Goal: Task Accomplishment & Management: Complete application form

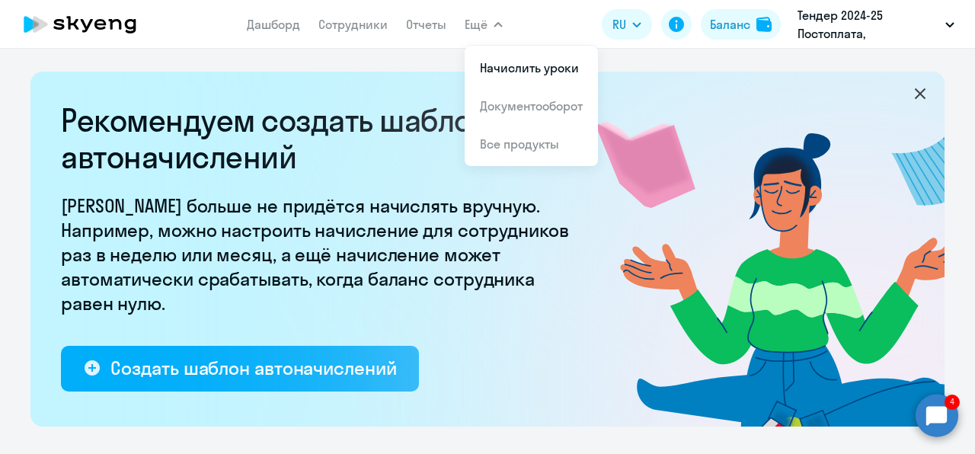
select select "10"
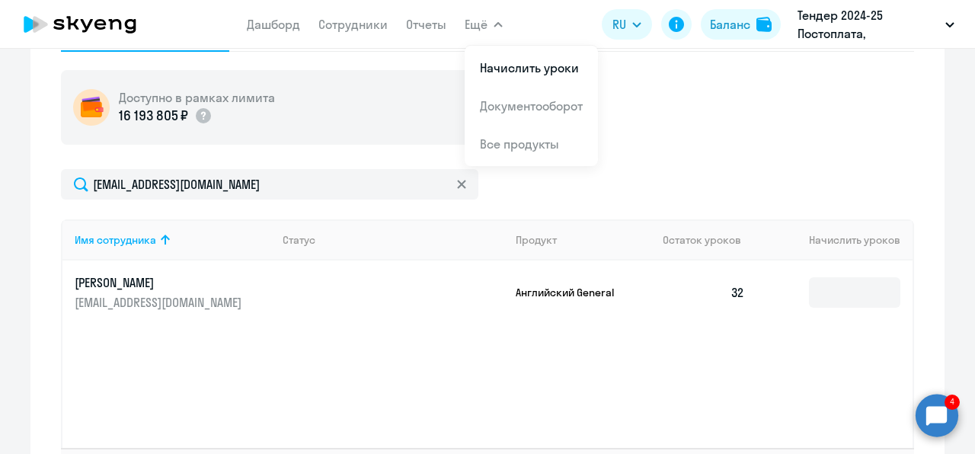
click at [347, 21] on link "Сотрудники" at bounding box center [352, 24] width 69 height 15
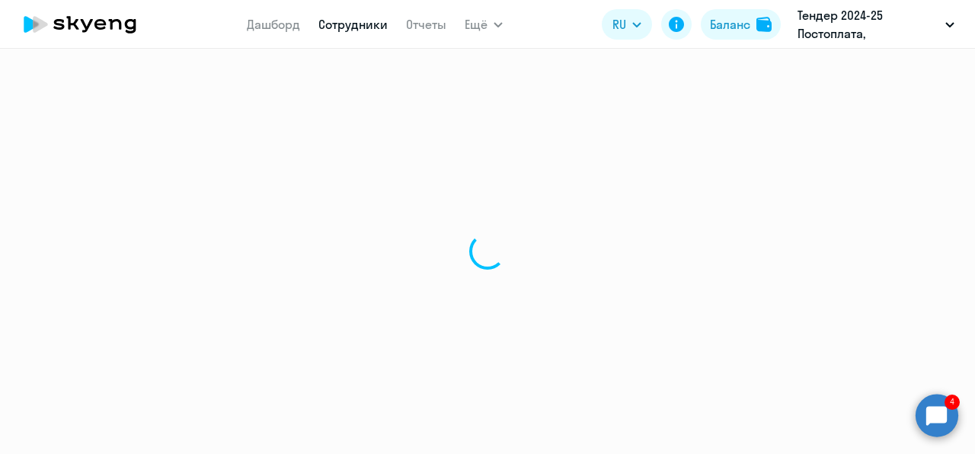
select select "30"
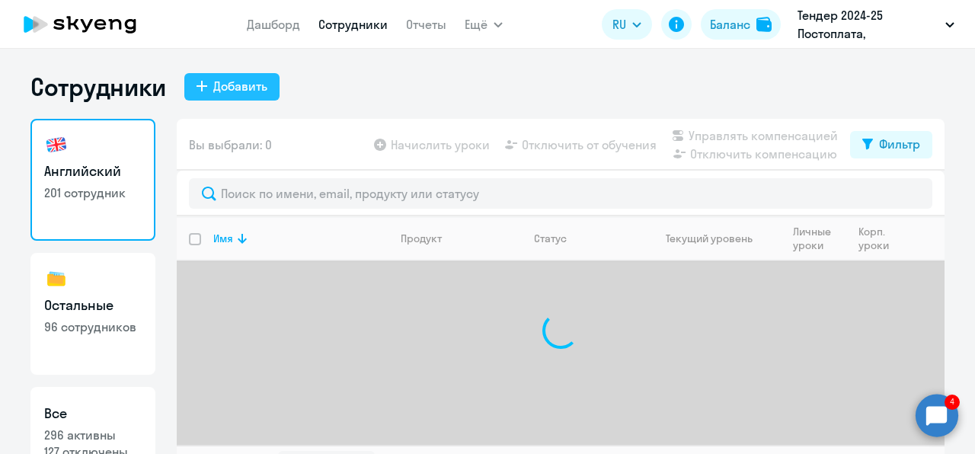
click at [241, 86] on div "Добавить" at bounding box center [240, 86] width 54 height 18
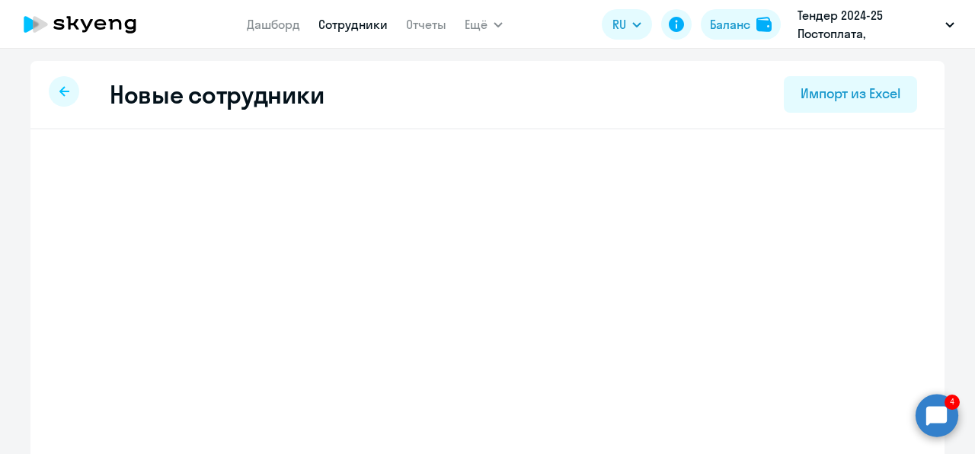
select select "english_adult_not_native_speaker"
select select "3"
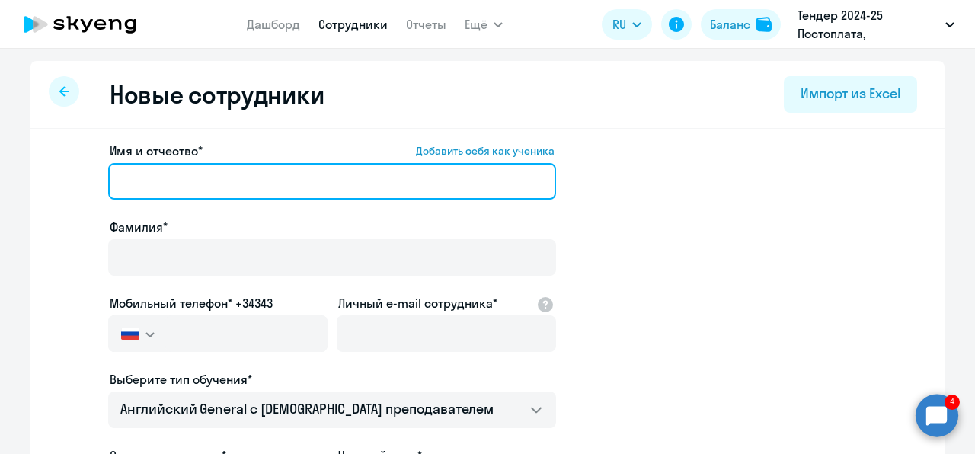
click at [230, 186] on input "Имя и отчество* Добавить себя как ученика" at bounding box center [332, 181] width 448 height 37
paste input "[PERSON_NAME]"
click at [174, 181] on input "[PERSON_NAME]" at bounding box center [332, 181] width 448 height 37
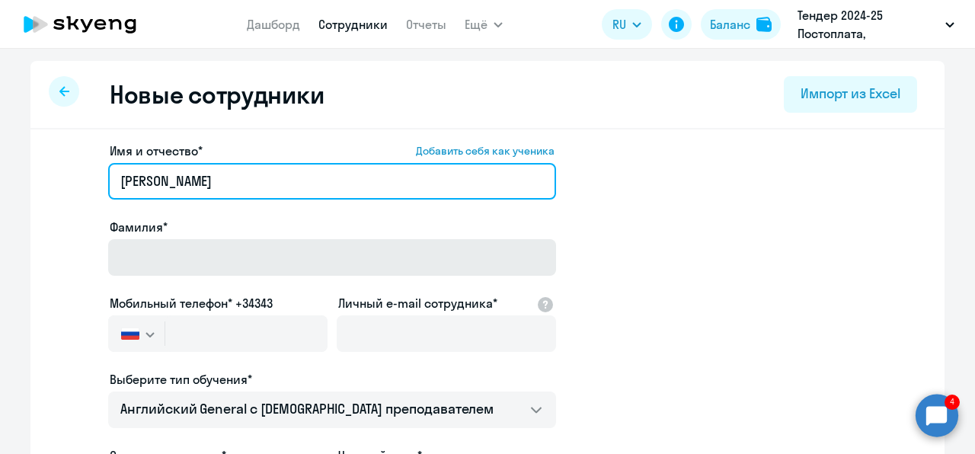
type input "[PERSON_NAME]"
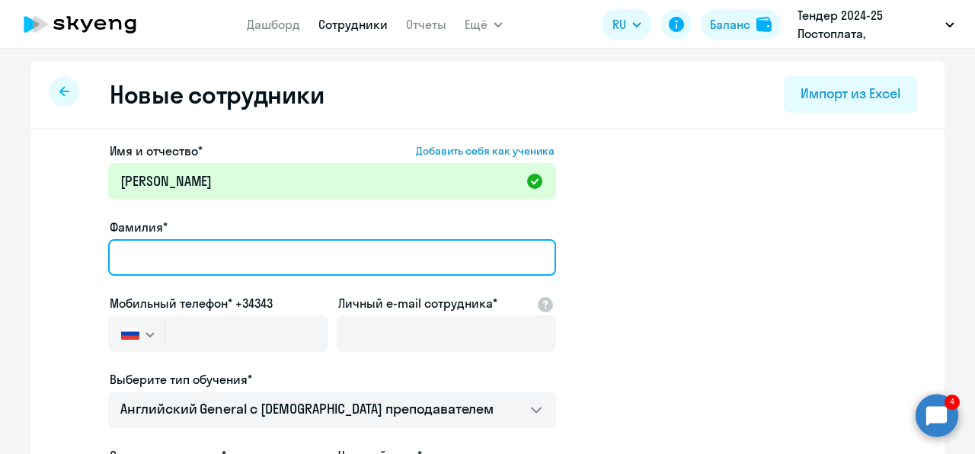
click at [194, 250] on input "Фамилия*" at bounding box center [332, 257] width 448 height 37
paste input "[PERSON_NAME]"
type input "[PERSON_NAME]"
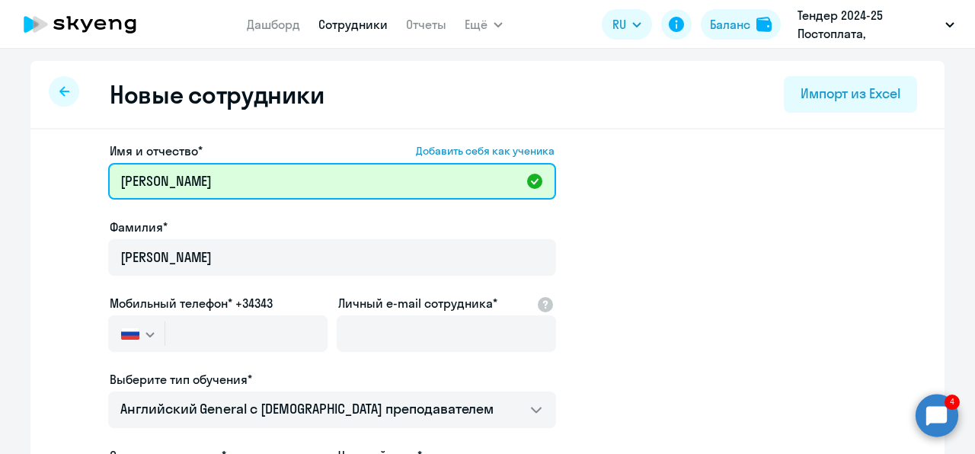
click at [121, 181] on input "[PERSON_NAME]" at bounding box center [332, 181] width 448 height 37
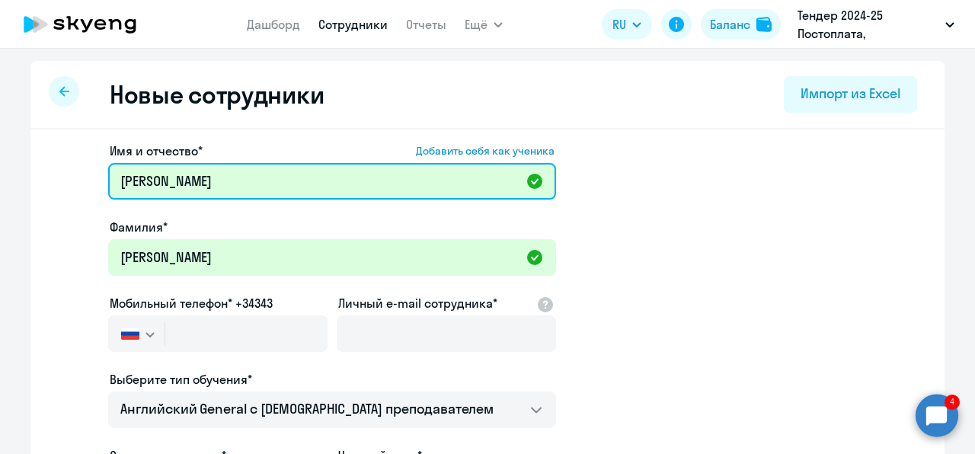
type input "[PERSON_NAME]"
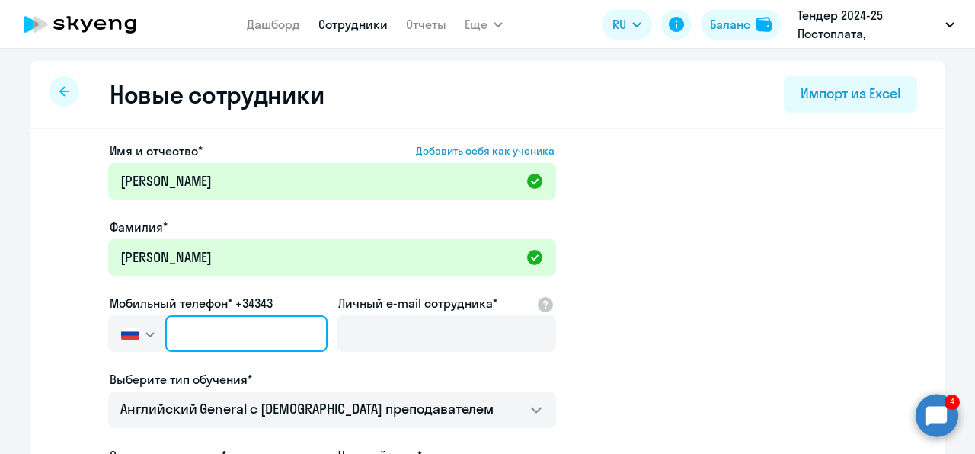
click at [236, 329] on input "text" at bounding box center [246, 333] width 162 height 37
paste input "[PHONE_NUMBER]"
type input "[PHONE_NUMBER]"
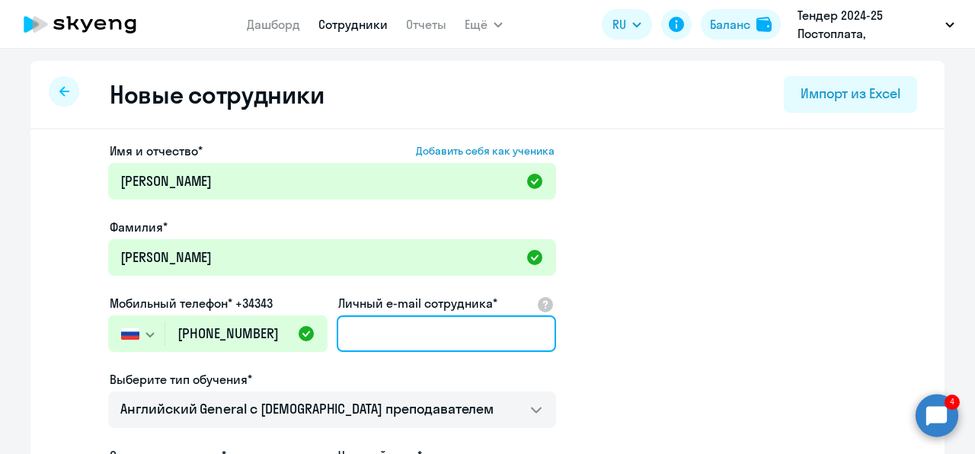
click at [376, 344] on input "Личный e-mail сотрудника*" at bounding box center [446, 333] width 219 height 37
paste input "[EMAIL_ADDRESS][DOMAIN_NAME]"
type input "[EMAIL_ADDRESS][DOMAIN_NAME]"
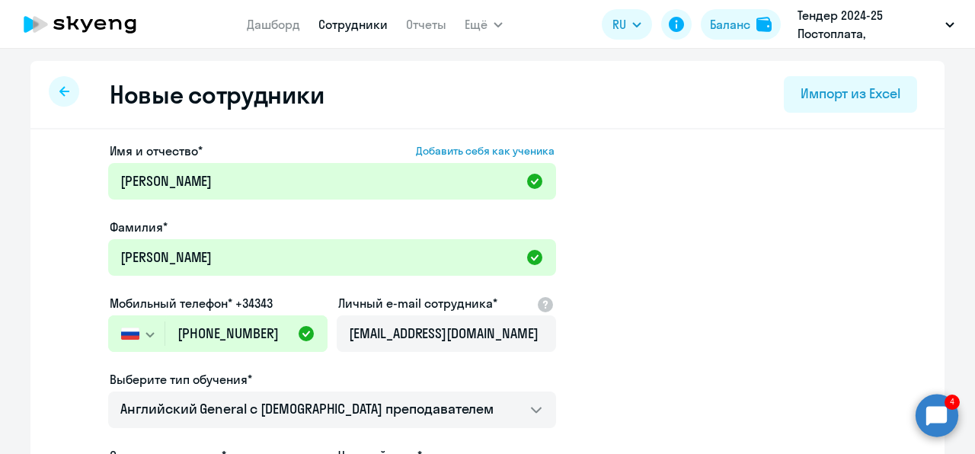
scroll to position [0, 0]
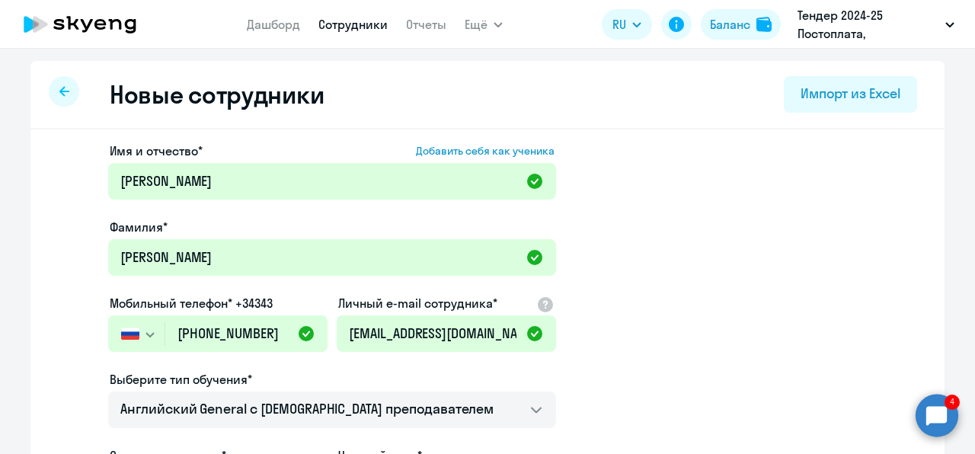
click at [666, 334] on app-new-student-form "Имя и отчество* Добавить себя как ученика [PERSON_NAME]* [PERSON_NAME] Мобильны…" at bounding box center [487, 413] width 865 height 543
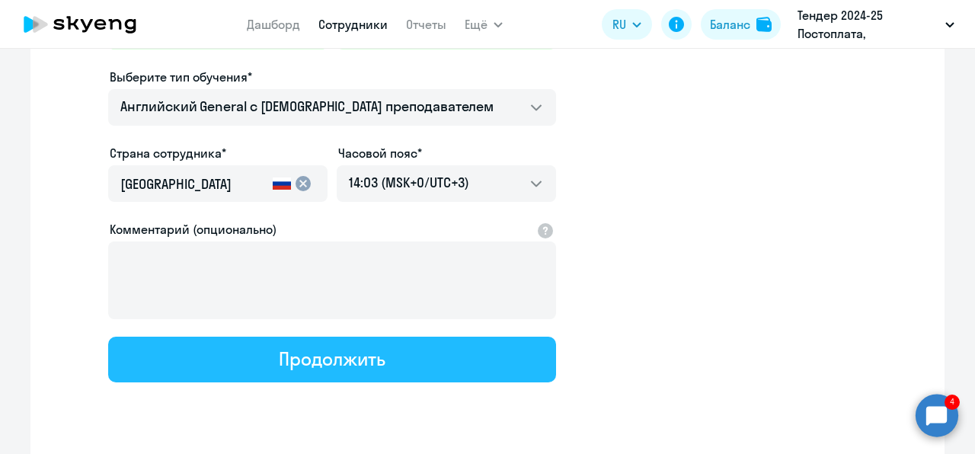
scroll to position [303, 0]
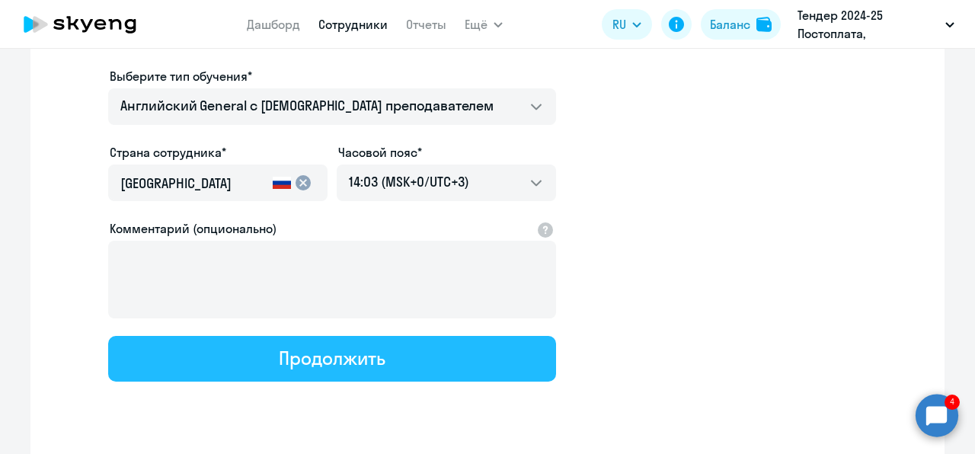
click at [396, 352] on button "Продолжить" at bounding box center [332, 359] width 448 height 46
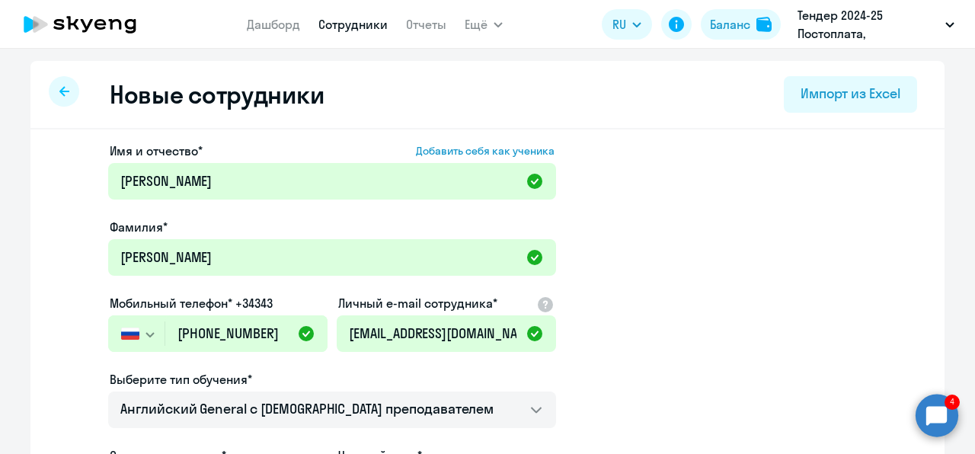
select select "english_adult_not_native_speaker"
select select "3"
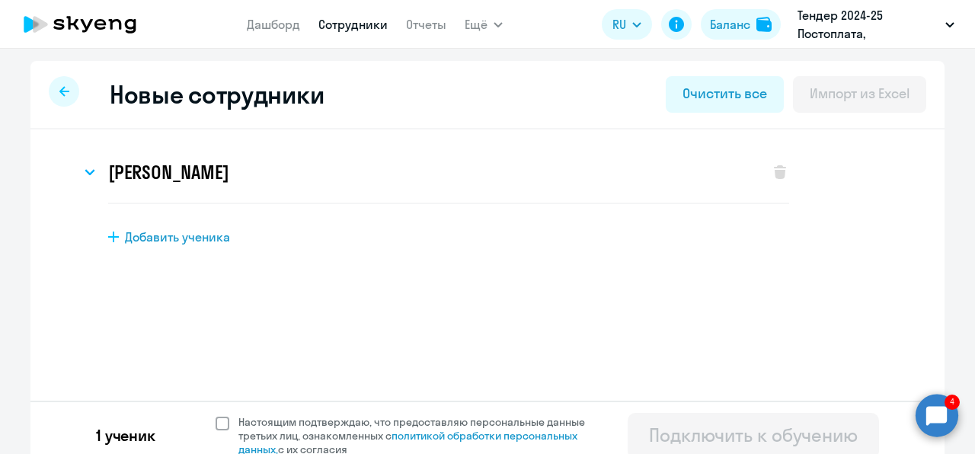
click at [262, 416] on span "Настоящим подтверждаю, что предоставляю персональные данные третьих лиц, ознако…" at bounding box center [420, 435] width 365 height 41
click at [216, 415] on input "Настоящим подтверждаю, что предоставляю персональные данные третьих лиц, ознако…" at bounding box center [215, 414] width 1 height 1
checkbox input "true"
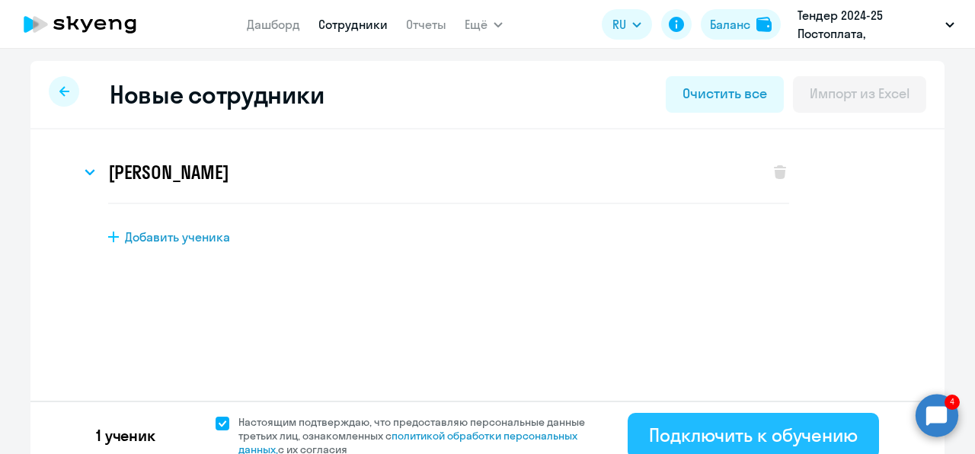
click at [665, 428] on div "Подключить к обучению" at bounding box center [753, 435] width 209 height 24
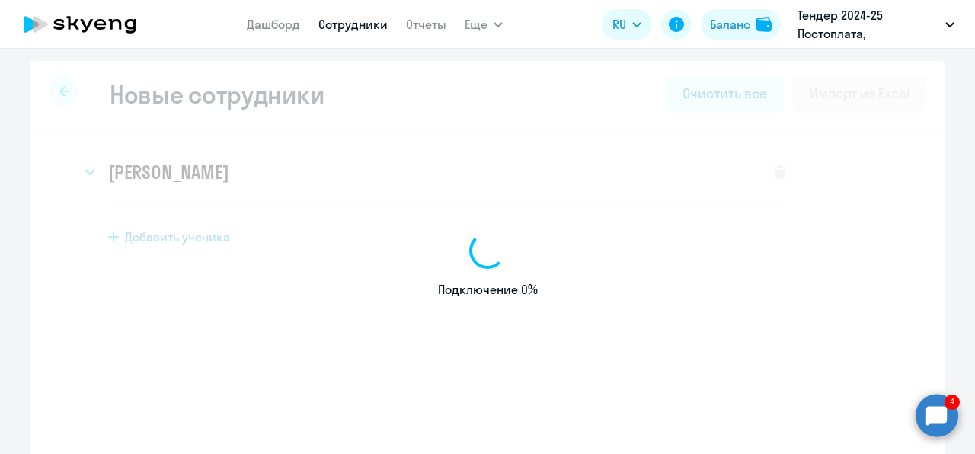
select select "english_adult_not_native_speaker"
select select "3"
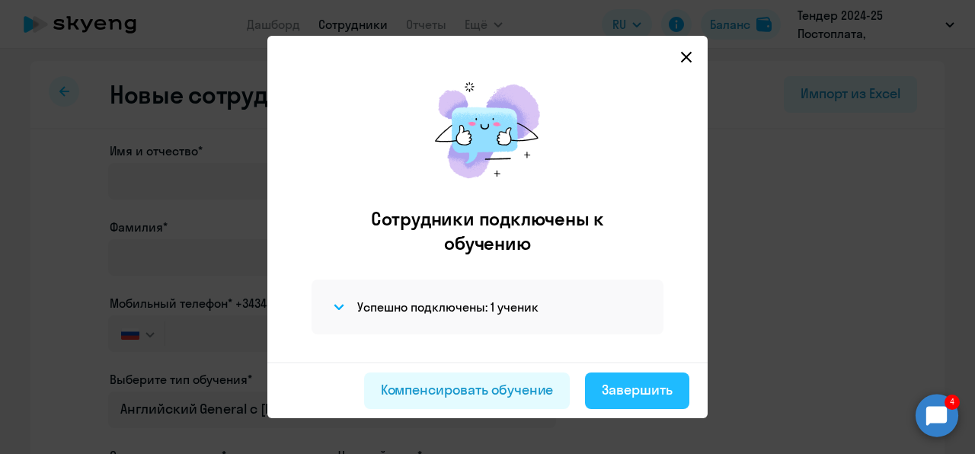
click at [622, 390] on div "Завершить" at bounding box center [637, 390] width 71 height 20
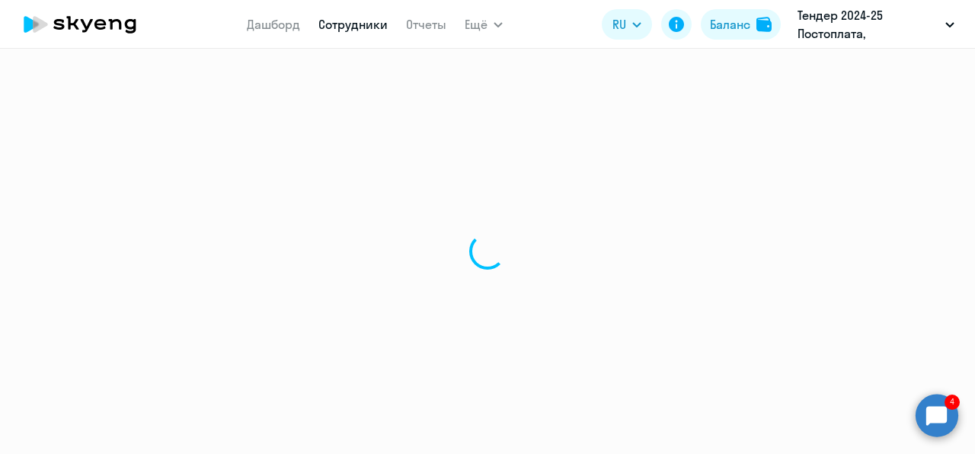
select select "30"
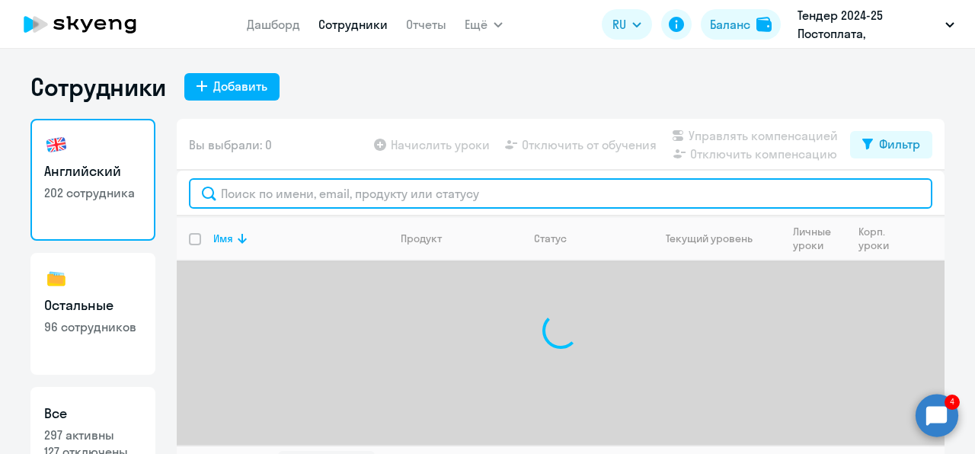
click at [343, 196] on input "text" at bounding box center [560, 193] width 743 height 30
paste input "[EMAIL_ADDRESS][DOMAIN_NAME]"
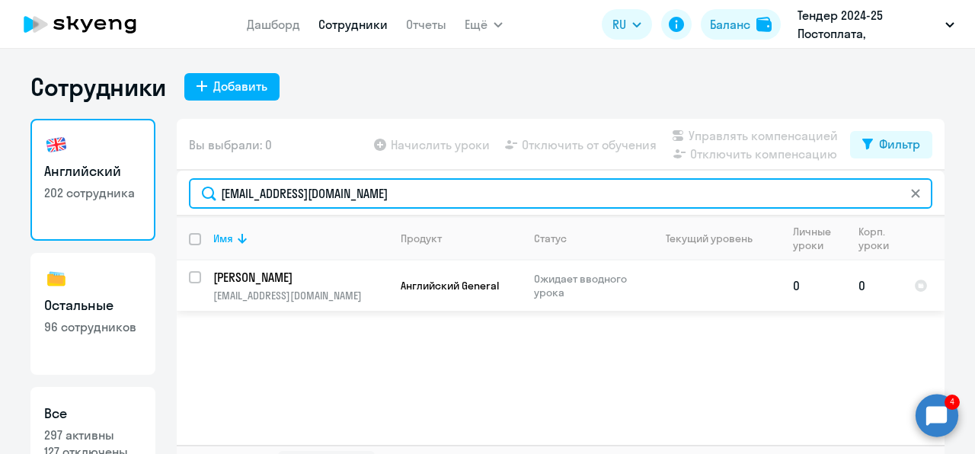
type input "[EMAIL_ADDRESS][DOMAIN_NAME]"
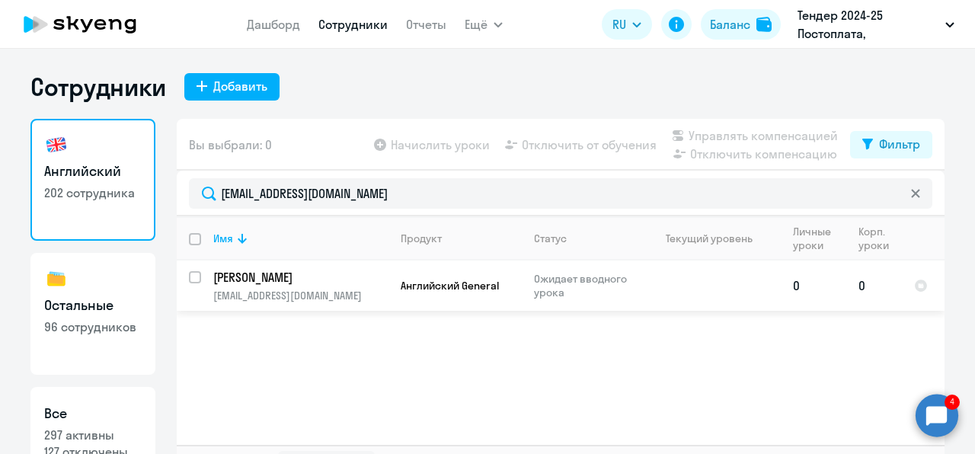
click at [548, 296] on p "Ожидает вводного урока" at bounding box center [586, 285] width 104 height 27
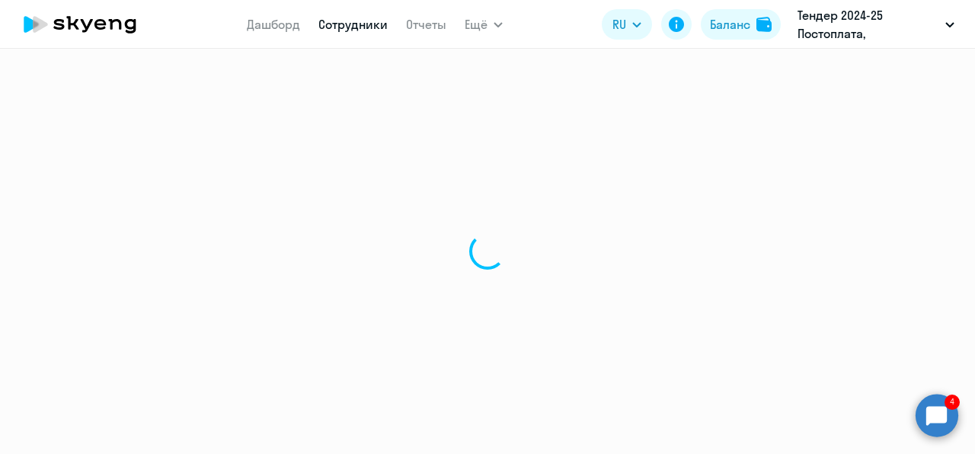
select select "english"
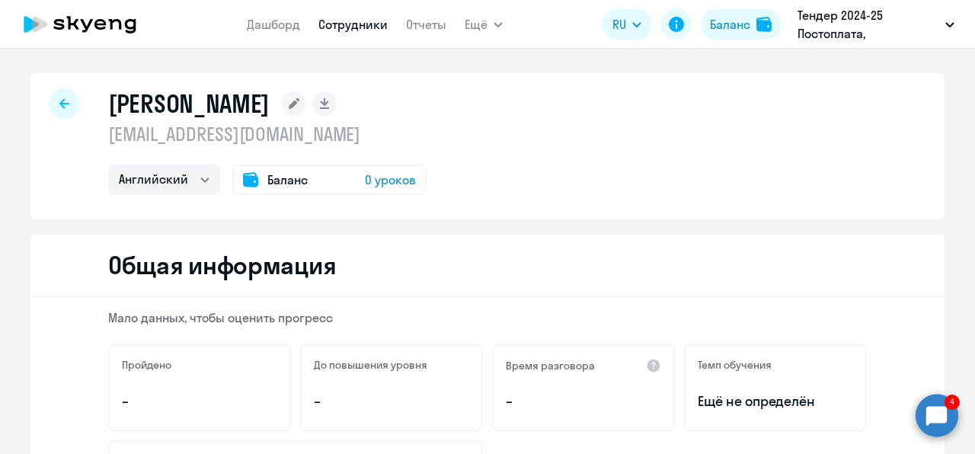
click at [393, 174] on span "0 уроков" at bounding box center [390, 180] width 51 height 18
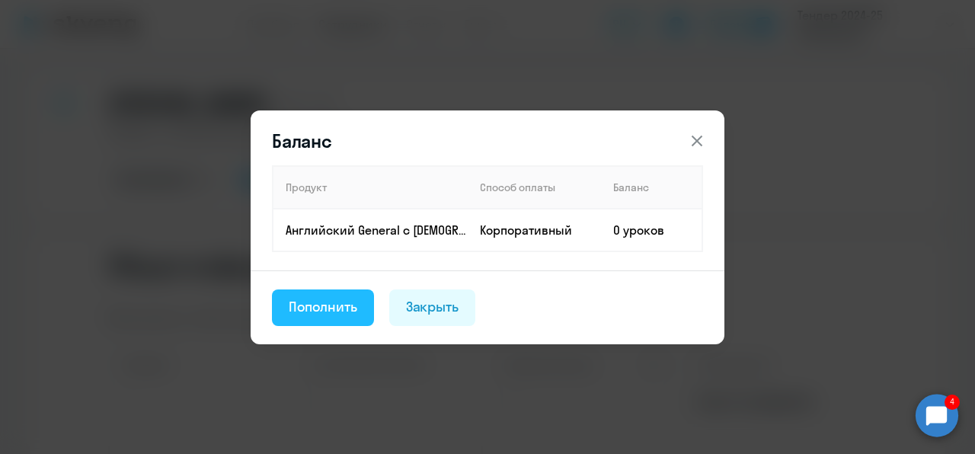
click at [356, 300] on div "Пополнить" at bounding box center [323, 307] width 69 height 20
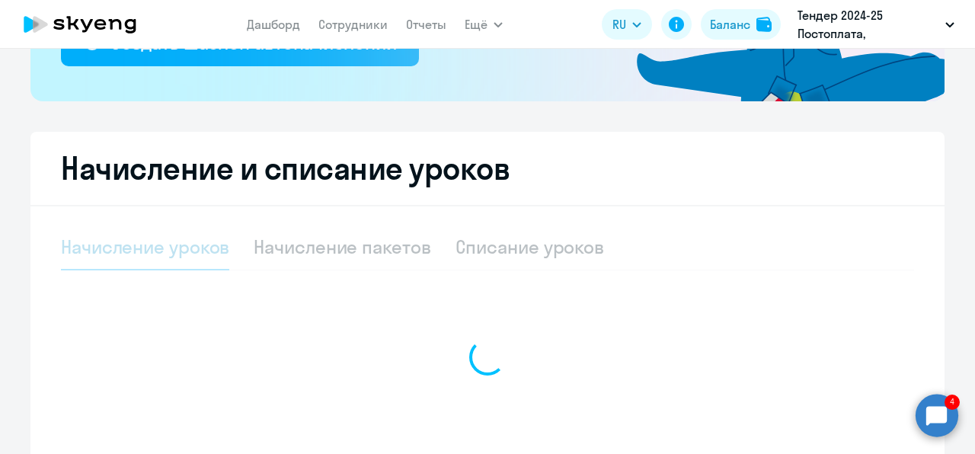
select select "10"
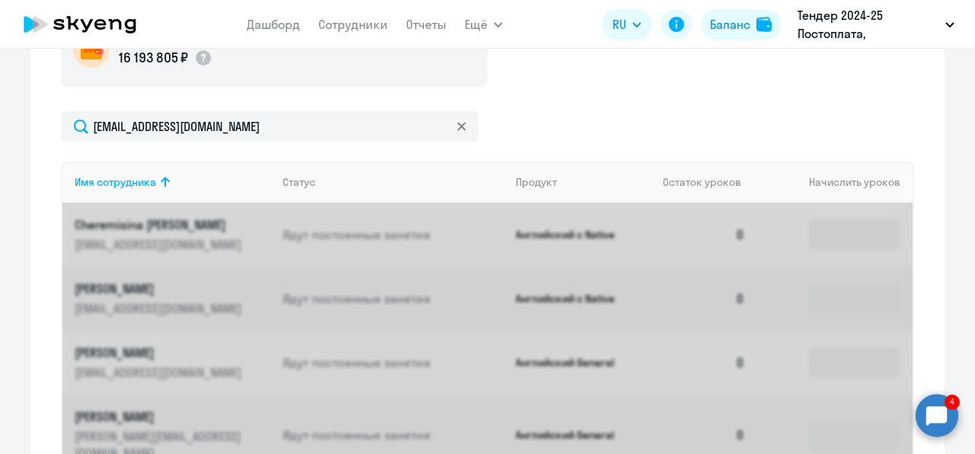
scroll to position [602, 0]
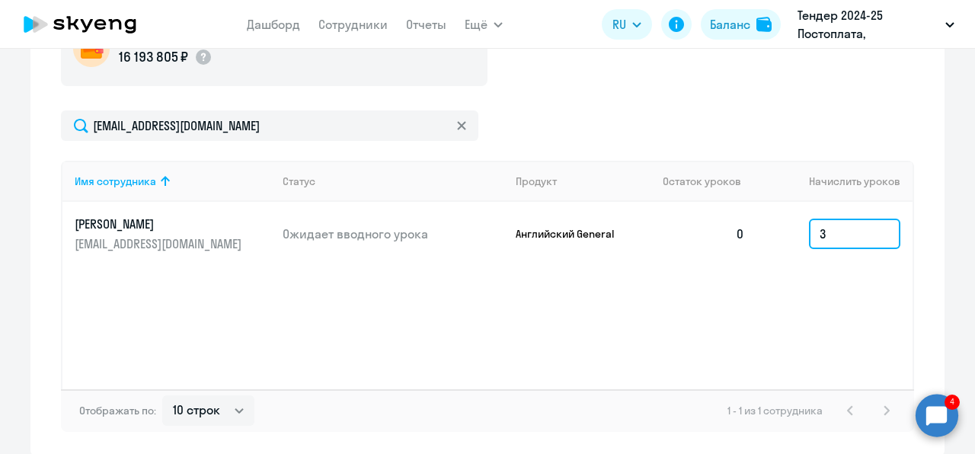
click at [817, 244] on input "3" at bounding box center [854, 234] width 91 height 30
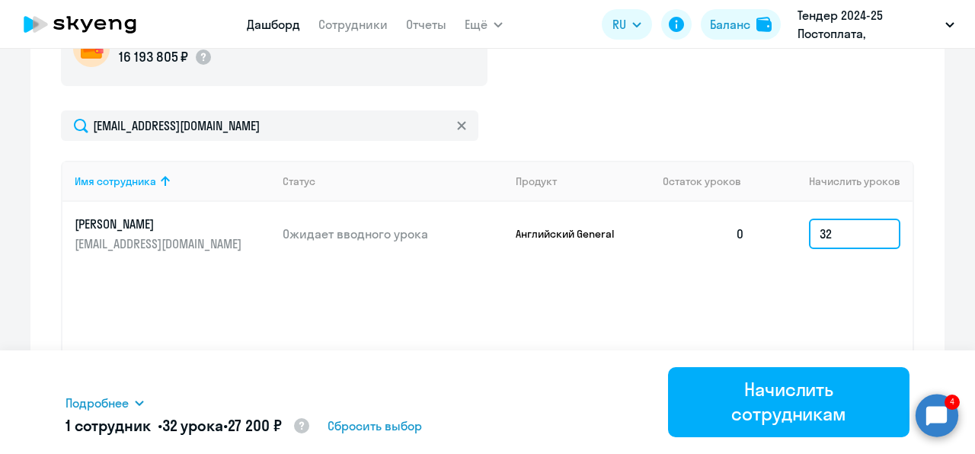
type input "32"
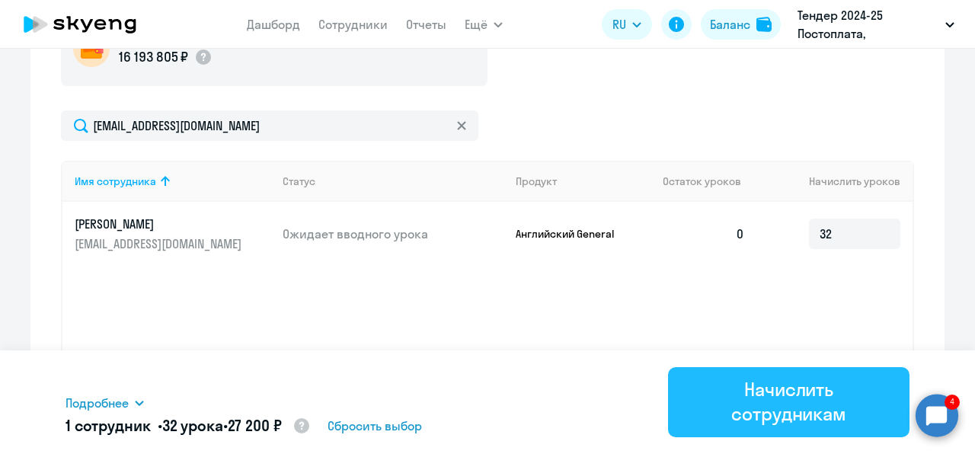
click at [769, 401] on div "Начислить сотрудникам" at bounding box center [788, 401] width 199 height 49
